Goal: Task Accomplishment & Management: Use online tool/utility

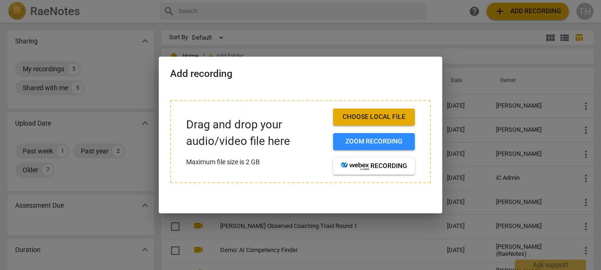
click at [437, 68] on div "Add recording" at bounding box center [300, 73] width 283 height 33
drag, startPoint x: 472, startPoint y: 71, endPoint x: 449, endPoint y: 49, distance: 32.1
click at [472, 71] on div at bounding box center [300, 135] width 601 height 270
click at [449, 36] on div at bounding box center [300, 135] width 601 height 270
click at [113, 21] on div at bounding box center [300, 135] width 601 height 270
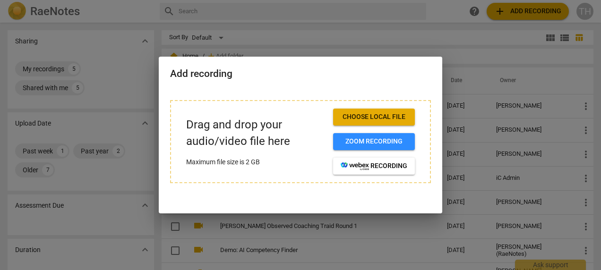
click at [61, 12] on div at bounding box center [300, 135] width 601 height 270
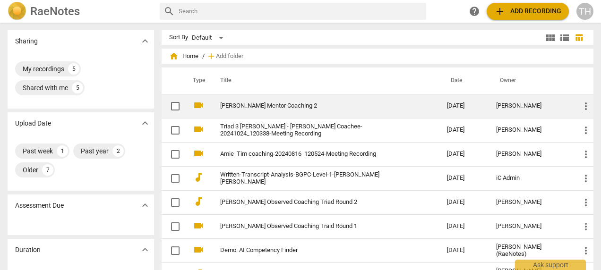
click at [172, 108] on input "checkbox" at bounding box center [175, 106] width 20 height 11
checkbox input "false"
click at [172, 108] on input "checkbox" at bounding box center [175, 106] width 20 height 11
click at [267, 102] on link "[PERSON_NAME] Mentor Coaching 2" at bounding box center [316, 105] width 193 height 7
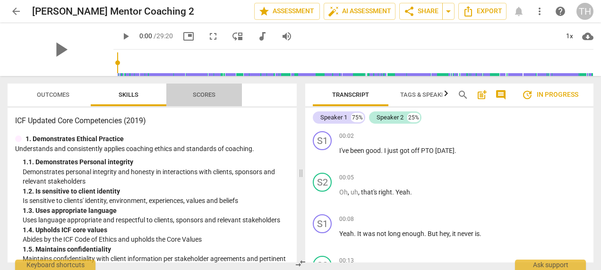
click at [216, 90] on span "Scores" at bounding box center [203, 95] width 45 height 13
